Goal: Task Accomplishment & Management: Manage account settings

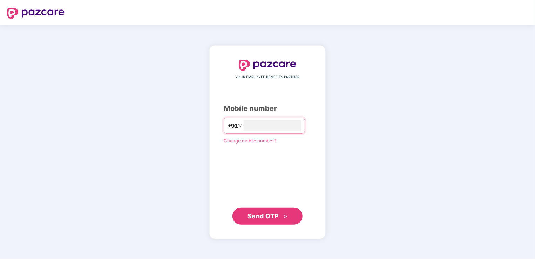
type input "**********"
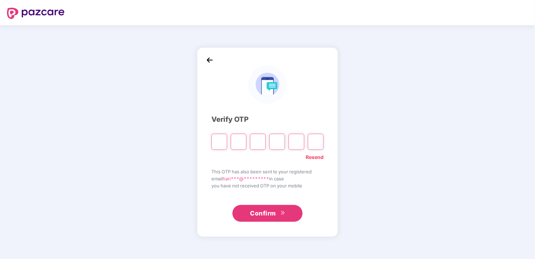
type input "*"
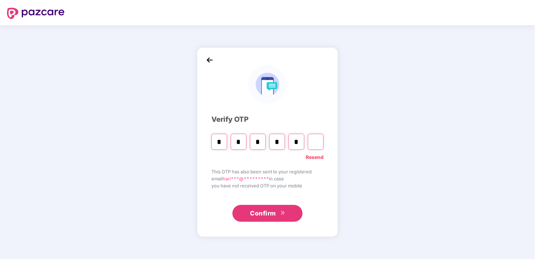
type input "*"
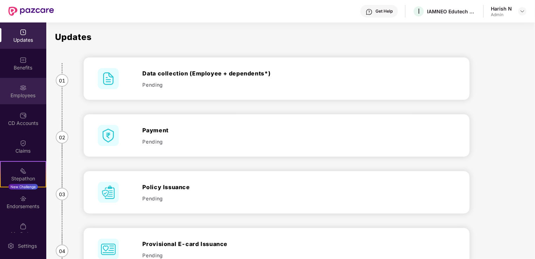
click at [20, 94] on div "Employees" at bounding box center [23, 95] width 46 height 7
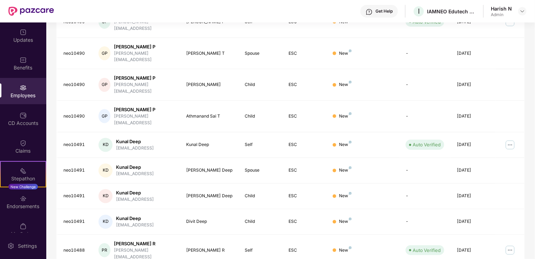
scroll to position [171, 0]
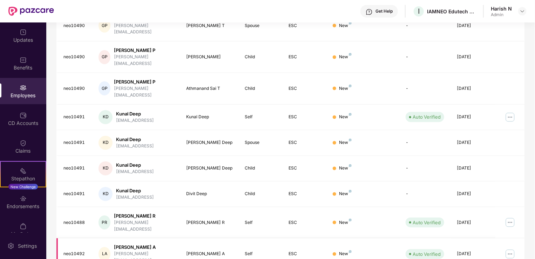
click at [123, 243] on div "[PERSON_NAME] A" at bounding box center [144, 246] width 61 height 7
click at [511, 248] on img at bounding box center [509, 253] width 11 height 11
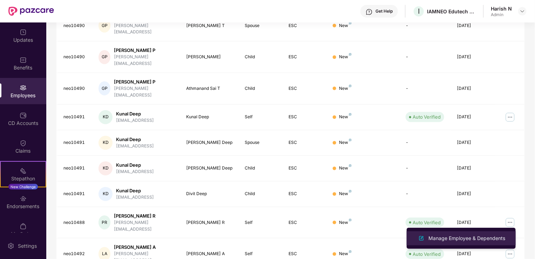
click at [471, 238] on div "Manage Employee & Dependents" at bounding box center [467, 238] width 80 height 8
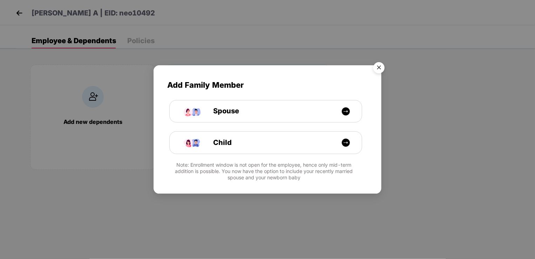
click at [382, 64] on img "Close" at bounding box center [379, 69] width 20 height 20
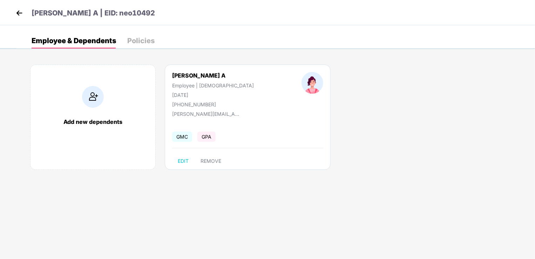
click at [20, 12] on img at bounding box center [19, 13] width 11 height 11
